Goal: Check status: Check status

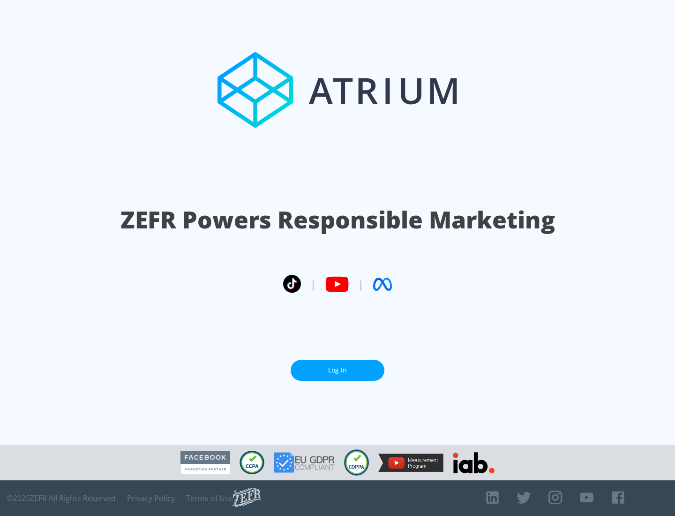
click at [338, 370] on link "Log In" at bounding box center [338, 370] width 94 height 21
